Goal: Information Seeking & Learning: Check status

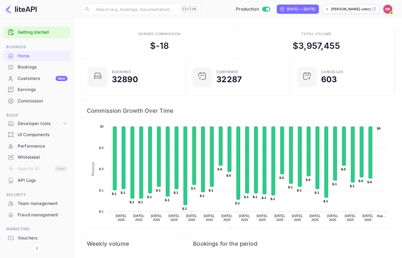
click at [33, 67] on div "Bookings" at bounding box center [43, 67] width 50 height 7
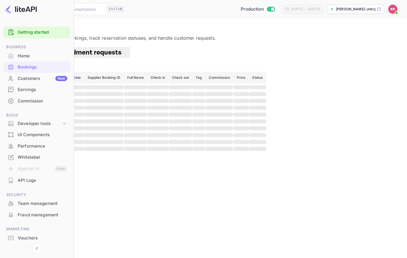
click at [15, 64] on icon "button" at bounding box center [11, 65] width 5 height 3
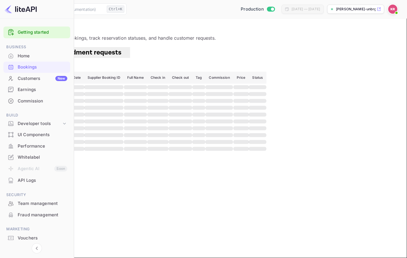
paste input "-rKl6N2j7"
type input "-rKl6N2j7"
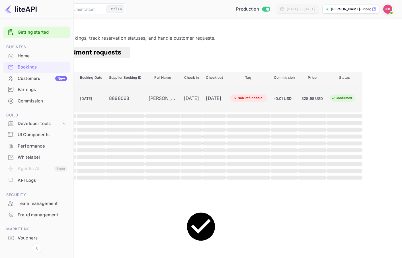
click at [142, 101] on div "8898068" at bounding box center [125, 98] width 32 height 7
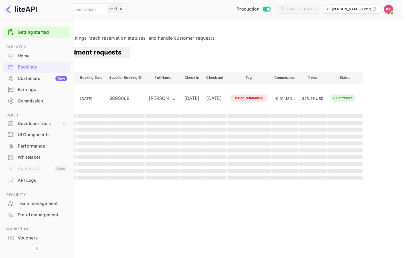
scroll to position [57, 0]
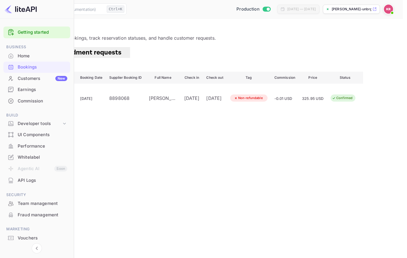
copy div "8898068"
